Goal: Task Accomplishment & Management: Use online tool/utility

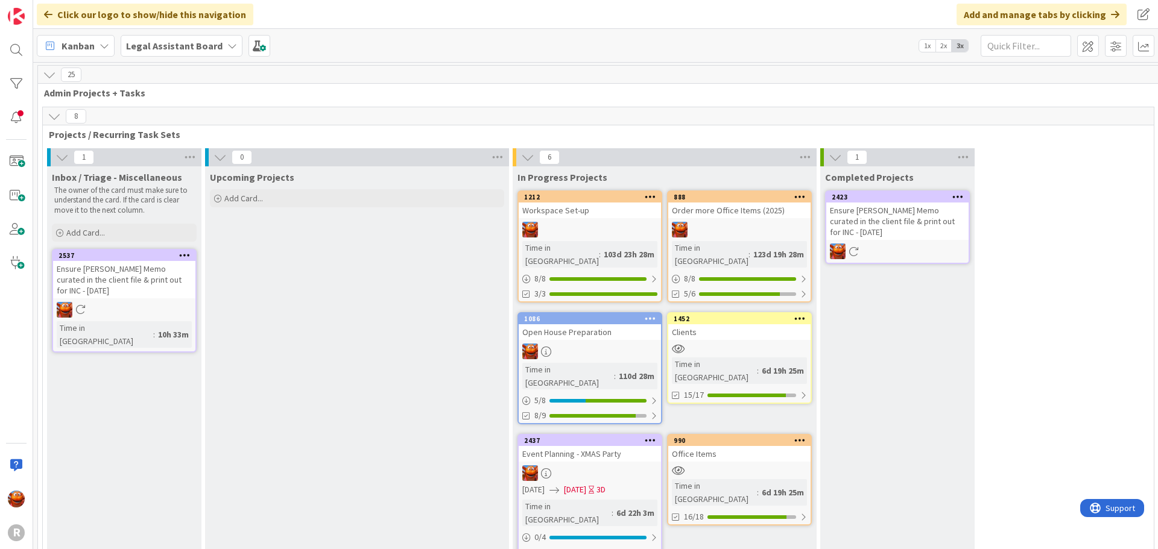
click at [163, 58] on div "Kanban Legal Assistant Board 1x 2x 3x" at bounding box center [595, 45] width 1125 height 33
click at [165, 42] on b "Legal Assistant Board" at bounding box center [174, 46] width 96 height 12
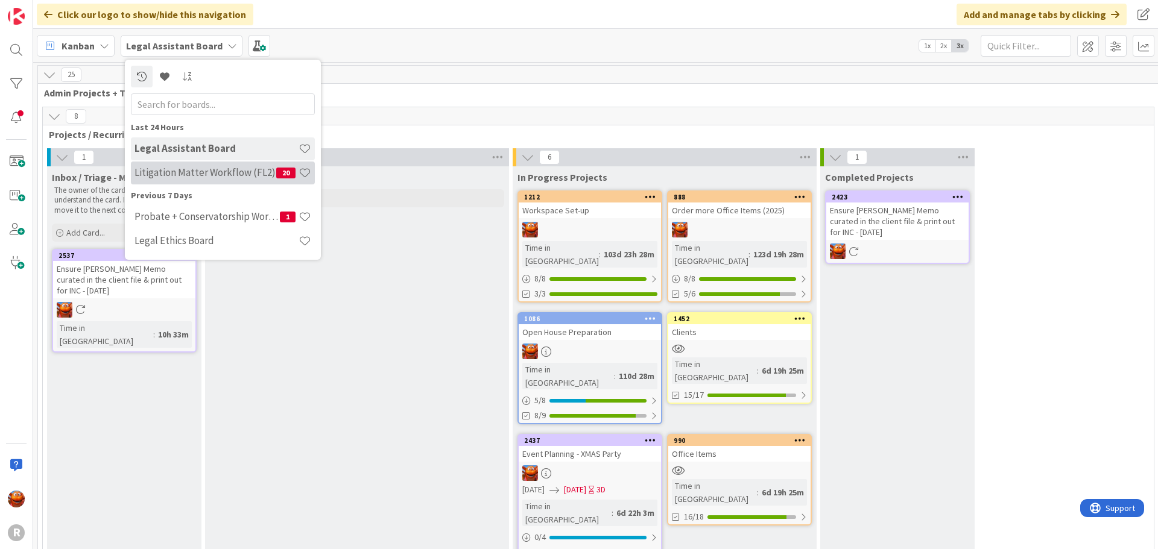
click at [194, 170] on h4 "Litigation Matter Workflow (FL2)" at bounding box center [205, 172] width 142 height 12
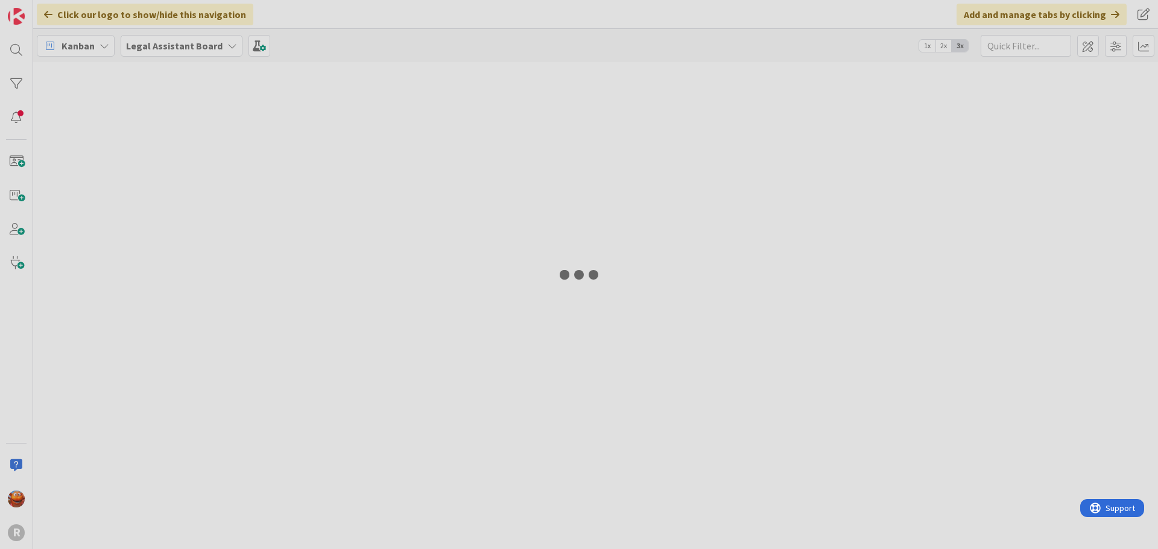
type input "sivetz"
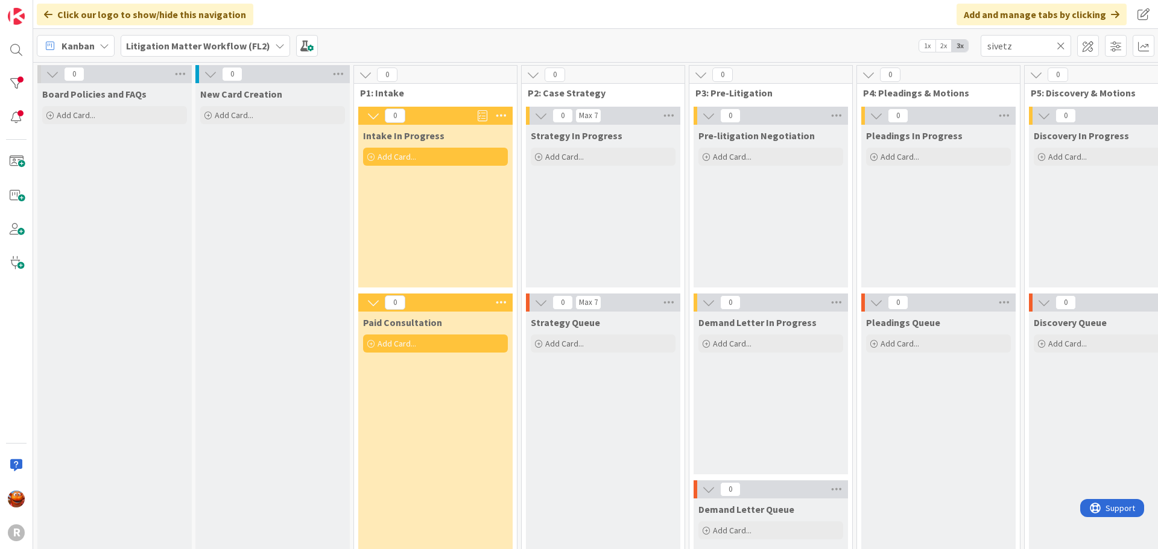
click at [144, 42] on b "Litigation Matter Workflow (FL2)" at bounding box center [198, 46] width 144 height 12
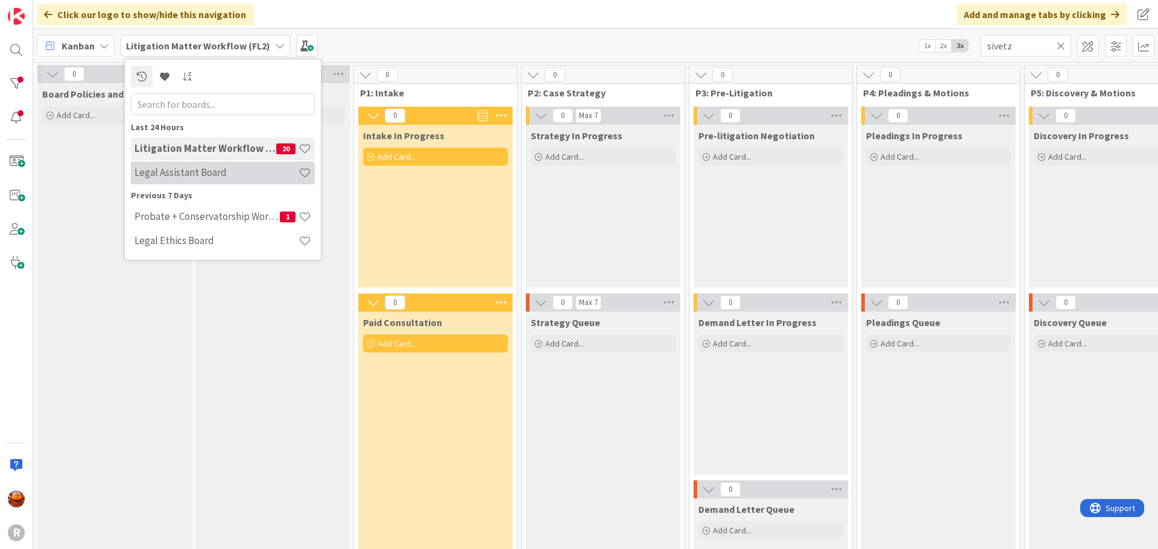
click at [185, 170] on h4 "Legal Assistant Board" at bounding box center [216, 172] width 164 height 12
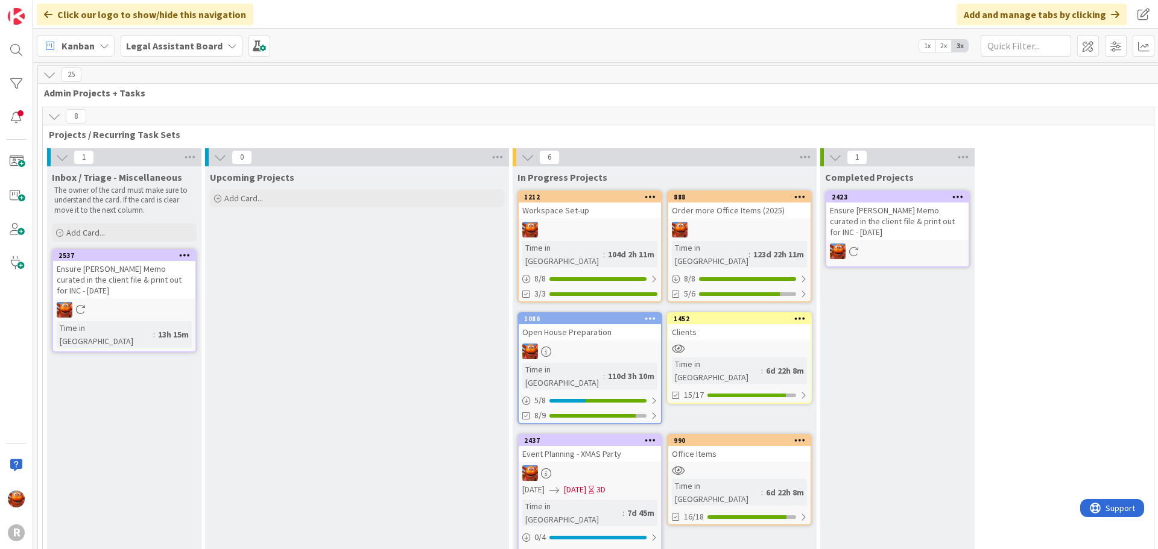
click at [607, 326] on div "Open House Preparation" at bounding box center [590, 332] width 142 height 16
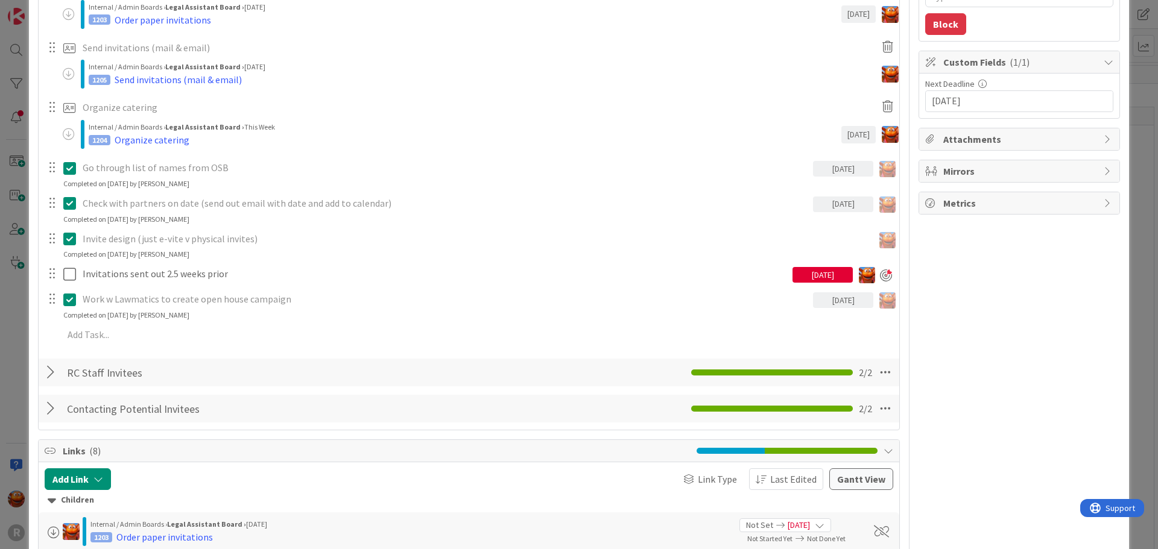
scroll to position [241, 0]
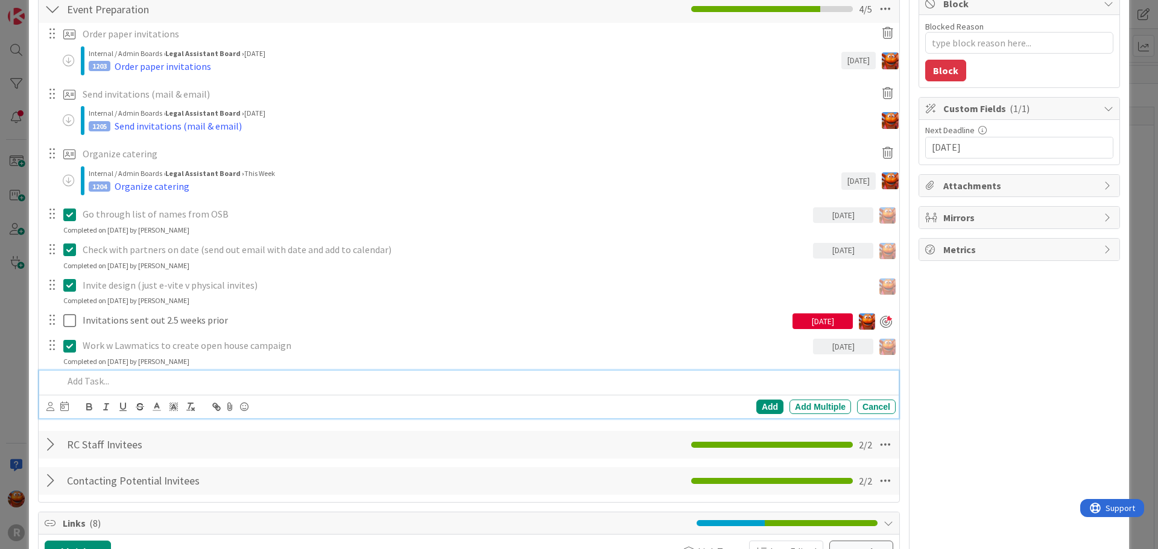
type textarea "x"
click at [133, 380] on p at bounding box center [476, 381] width 827 height 14
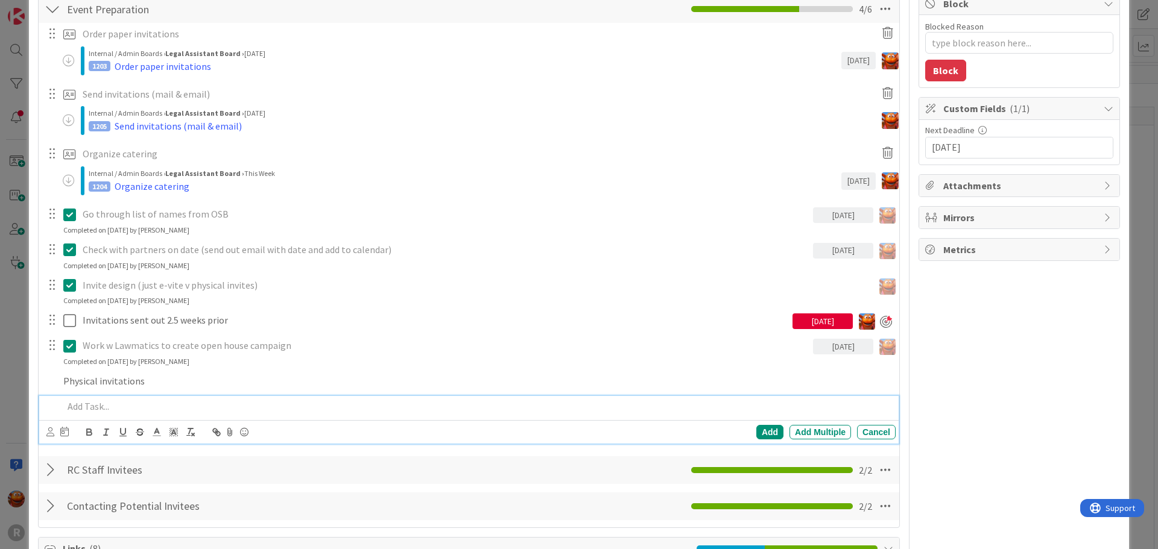
scroll to position [267, 0]
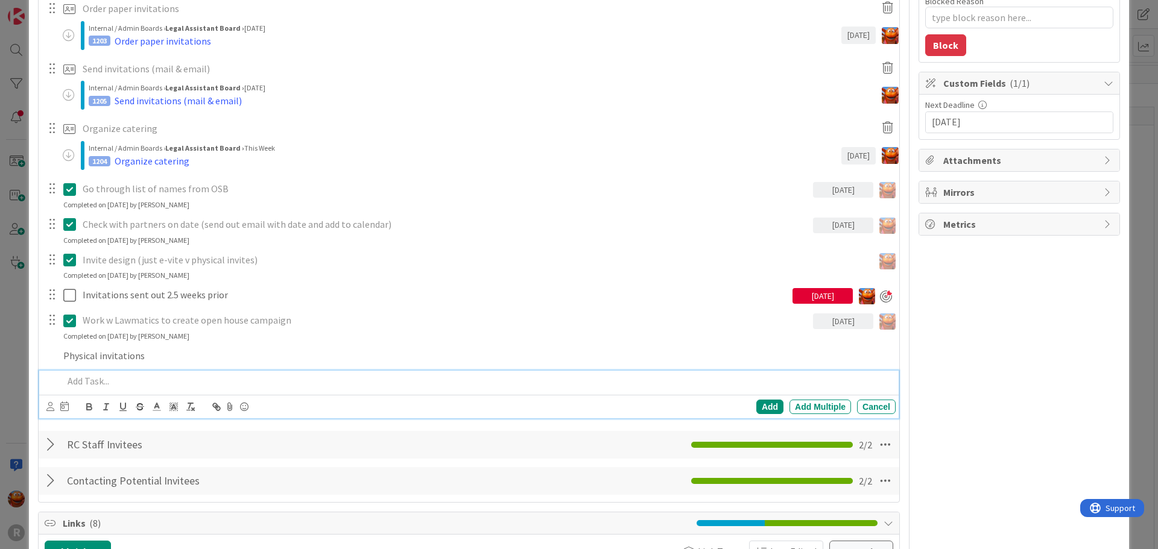
type textarea "x"
